Goal: Navigation & Orientation: Find specific page/section

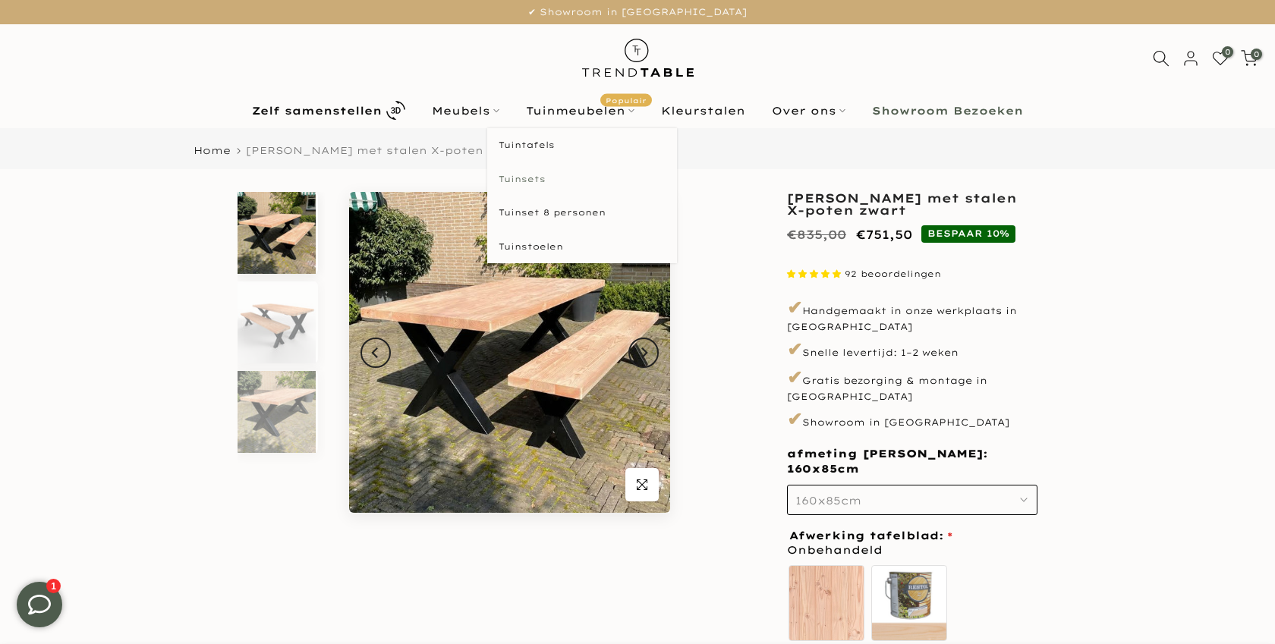
click at [527, 174] on link "Tuinsets" at bounding box center [582, 179] width 190 height 34
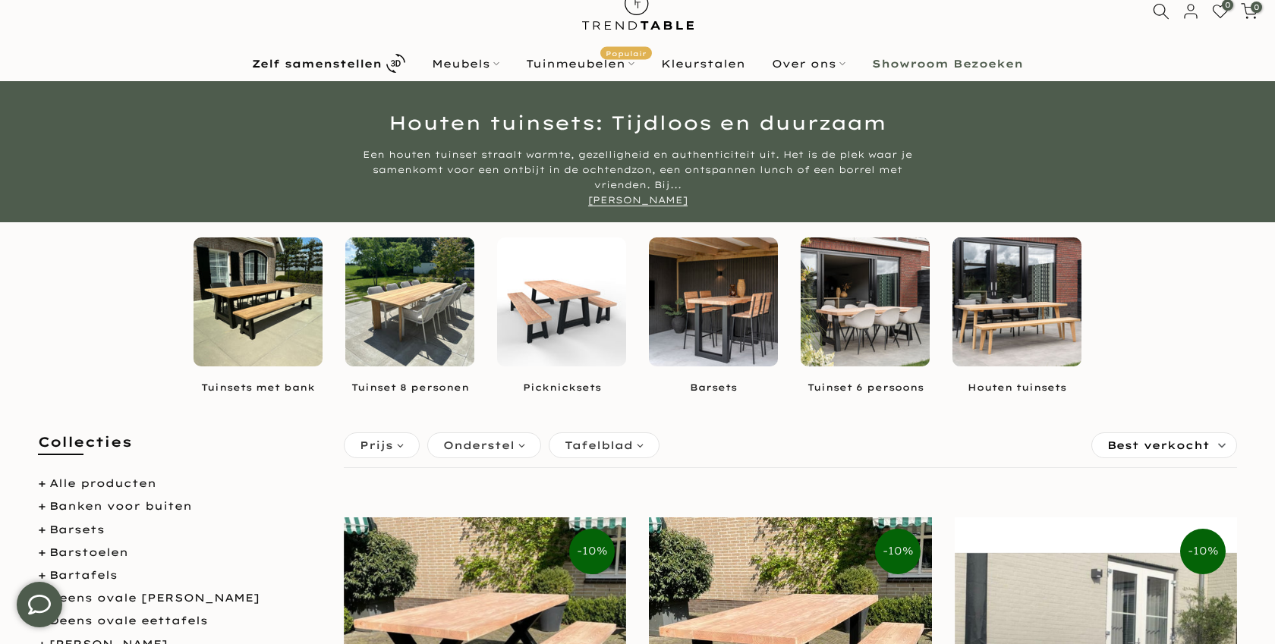
scroll to position [49, 0]
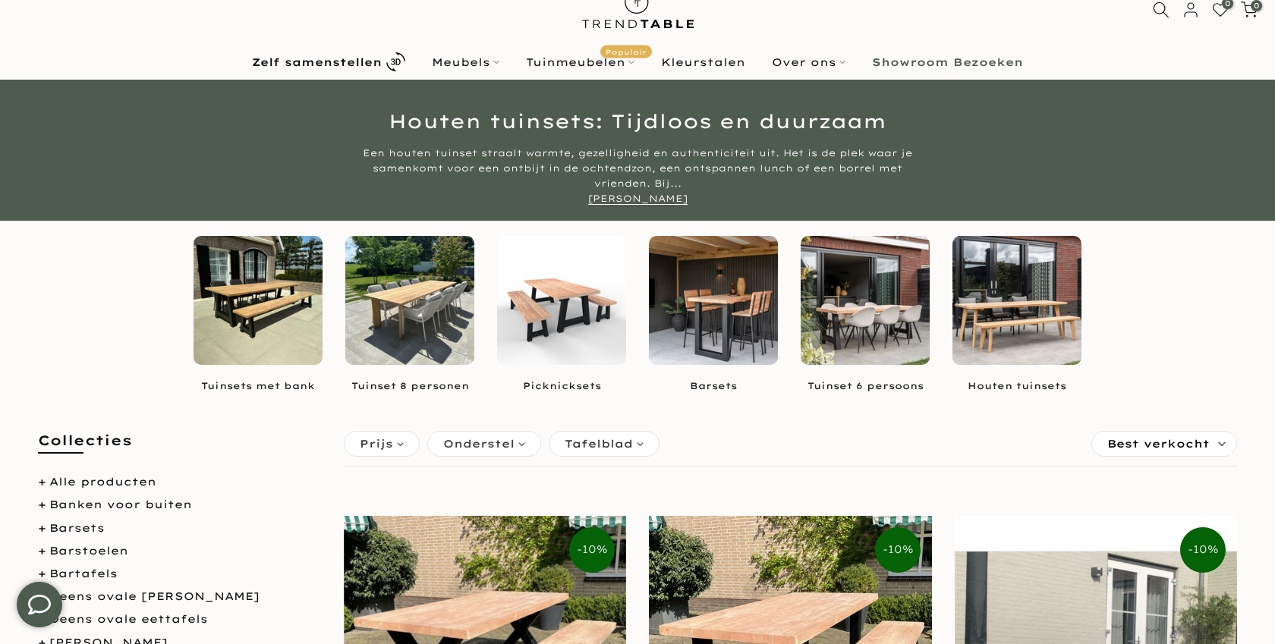
click at [814, 309] on img at bounding box center [864, 300] width 129 height 129
